Goal: Information Seeking & Learning: Check status

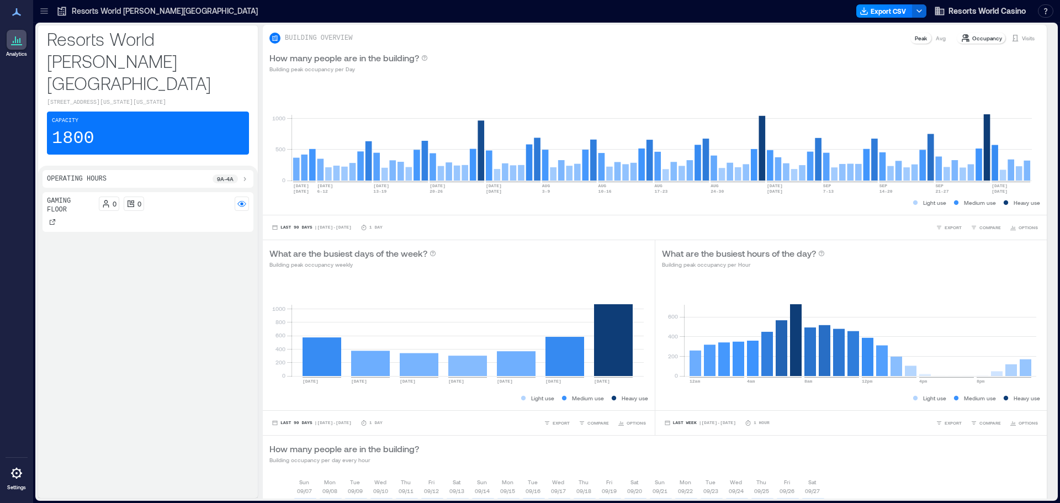
click at [140, 12] on p "Resorts World [PERSON_NAME][GEOGRAPHIC_DATA]" at bounding box center [165, 11] width 186 height 11
click at [1022, 35] on p "Visits" at bounding box center [1028, 38] width 13 height 9
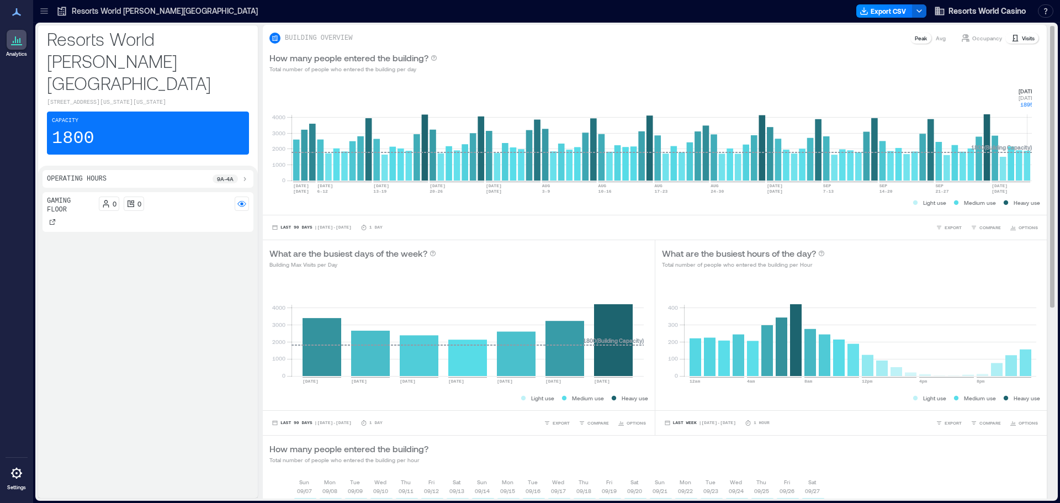
click at [1029, 170] on rect at bounding box center [662, 134] width 741 height 94
drag, startPoint x: 1027, startPoint y: 94, endPoint x: 1037, endPoint y: 107, distance: 16.6
click at [1037, 107] on div "0 1000 2000 3000 4000 [DATE] [DATE] [DATE]-[DATE] [DATE]-[DATE] [DATE] [DATE]-[…" at bounding box center [655, 147] width 784 height 135
copy g "[DATE] [DATE] 1895"
